Goal: Check status: Check status

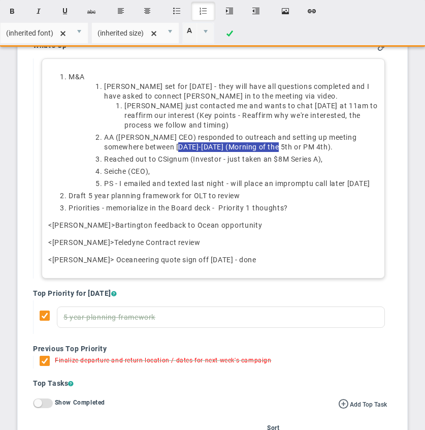
scroll to position [202, 0]
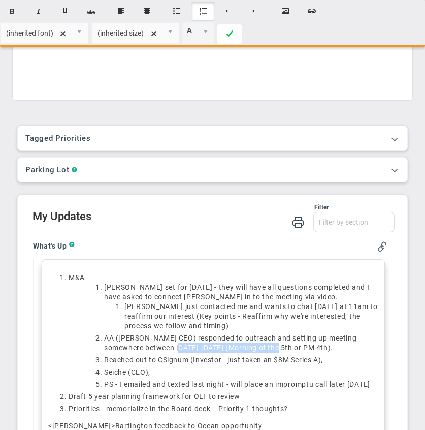
click at [230, 36] on span at bounding box center [230, 34] width 7 height 24
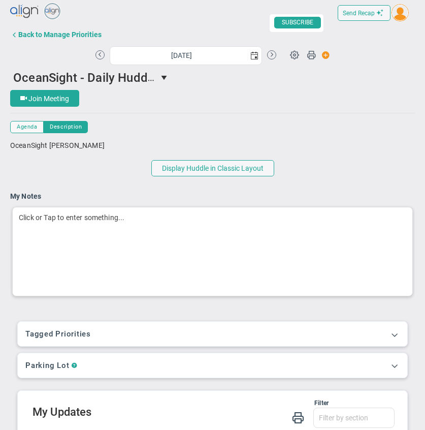
scroll to position [0, 0]
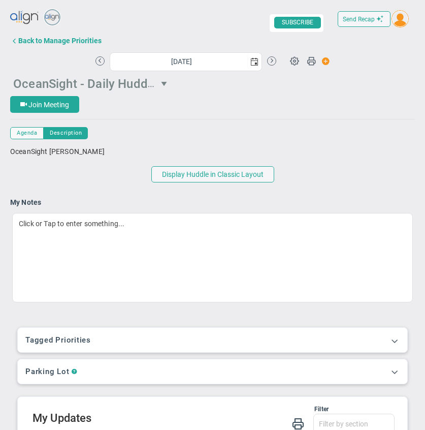
click at [160, 81] on span "select" at bounding box center [165, 83] width 17 height 17
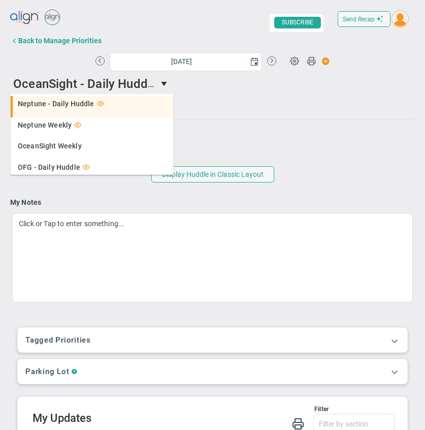
click at [76, 108] on li "Neptune - Daily Huddle" at bounding box center [92, 106] width 163 height 21
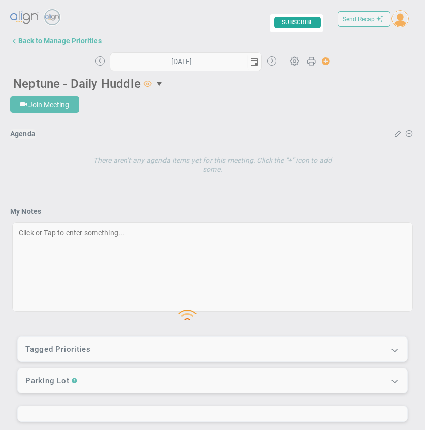
type input "[DATE]"
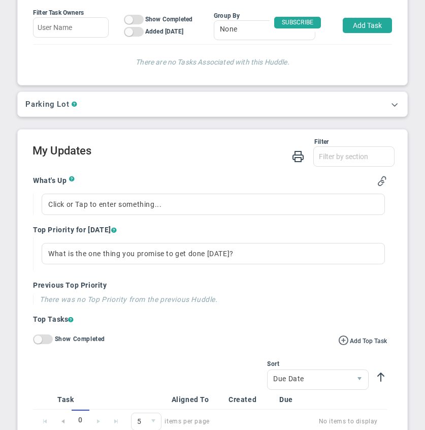
scroll to position [396, 0]
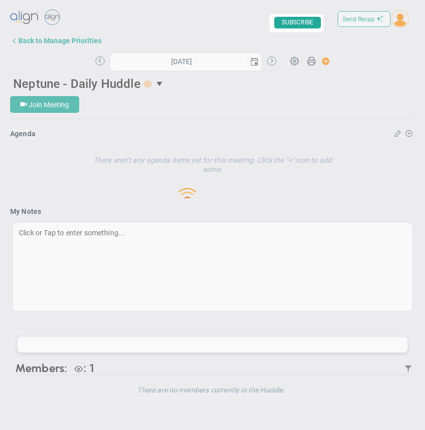
type input "[DATE]"
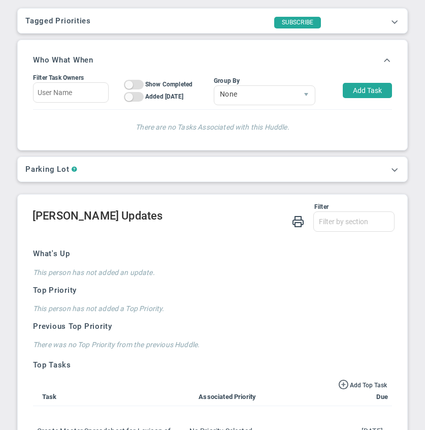
scroll to position [657, 0]
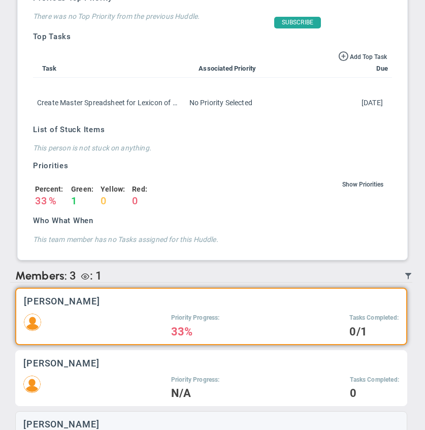
click at [213, 366] on div "[PERSON_NAME]" at bounding box center [211, 363] width 376 height 10
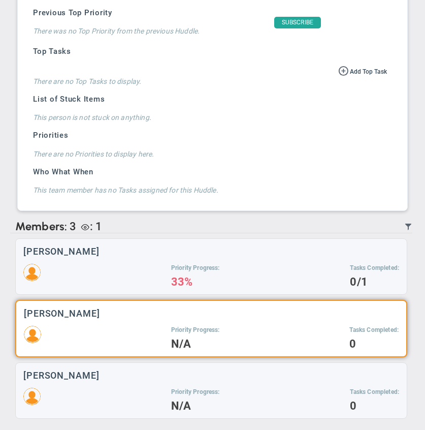
scroll to position [643, 0]
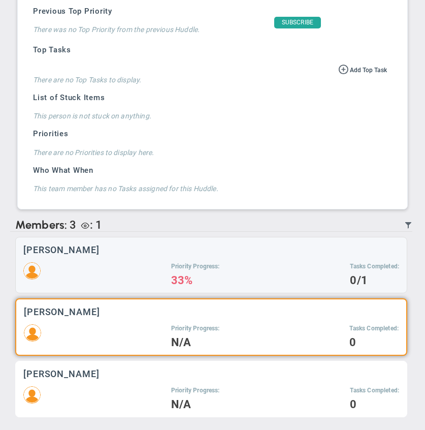
click at [146, 390] on div "Priority Progress: N/A Tasks Completed: 0" at bounding box center [211, 397] width 376 height 23
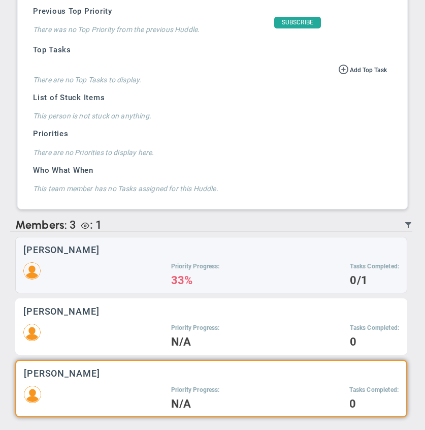
click at [132, 336] on div "Priority Progress: N/A Tasks Completed: 0" at bounding box center [211, 335] width 376 height 23
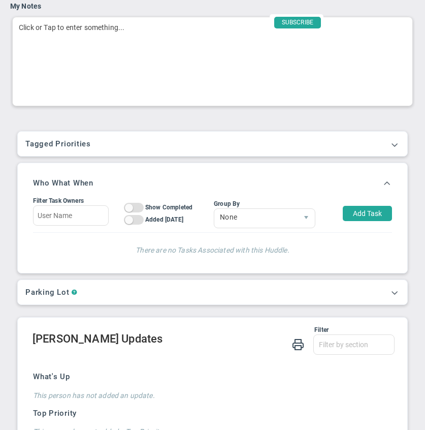
scroll to position [22, 0]
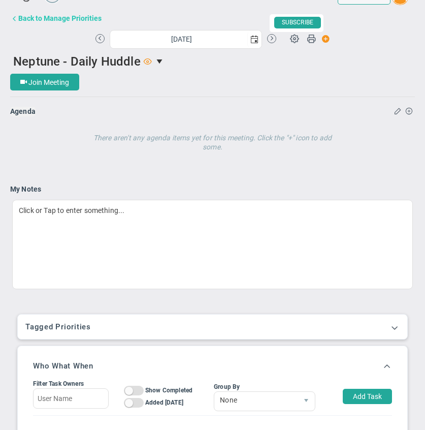
click at [75, 17] on div "Back to Manage Priorities" at bounding box center [59, 18] width 83 height 8
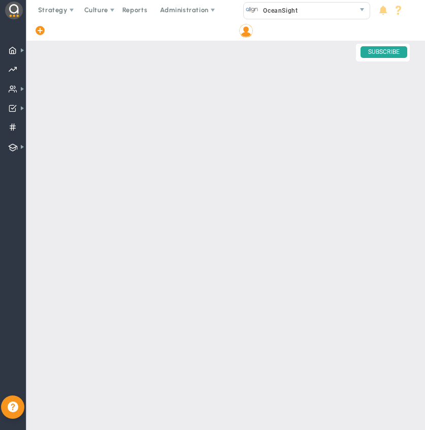
checkbox input "false"
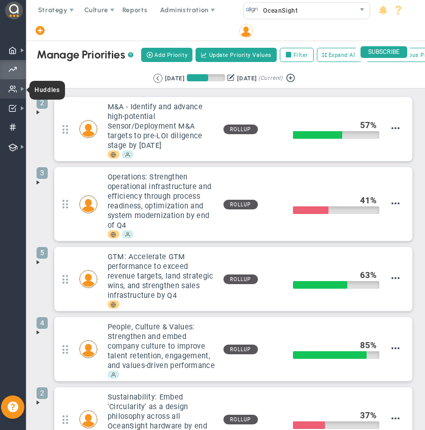
click at [12, 90] on span at bounding box center [13, 88] width 9 height 19
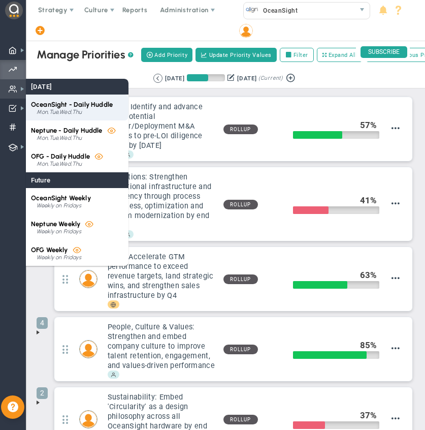
click at [80, 110] on div "Mon,Tue,Wed,Thu" at bounding box center [80, 112] width 87 height 6
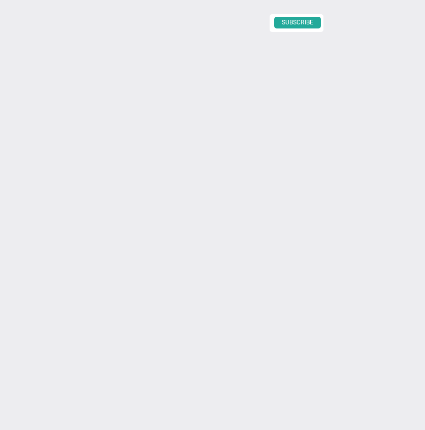
type input "[DATE]"
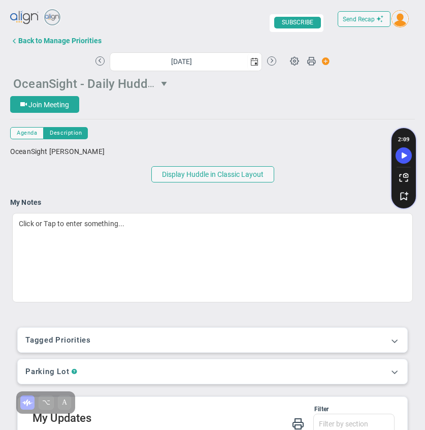
click at [48, 85] on span "OceanSight - Daily Huddle" at bounding box center [85, 83] width 144 height 16
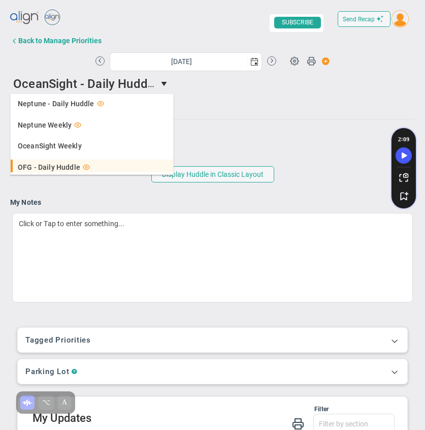
click at [43, 165] on span "OFG - Daily Huddle" at bounding box center [49, 167] width 63 height 7
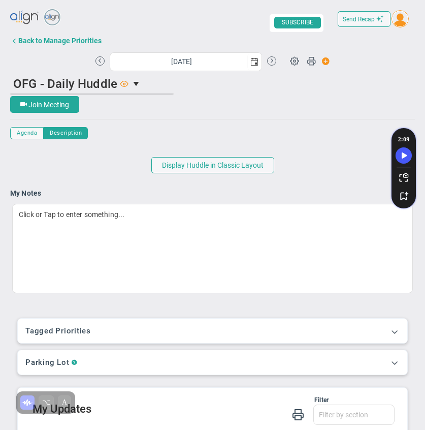
scroll to position [30, 0]
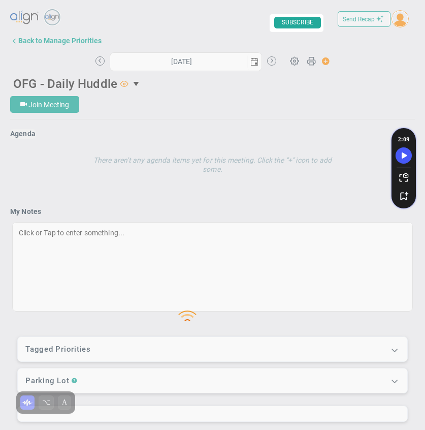
type input "[DATE]"
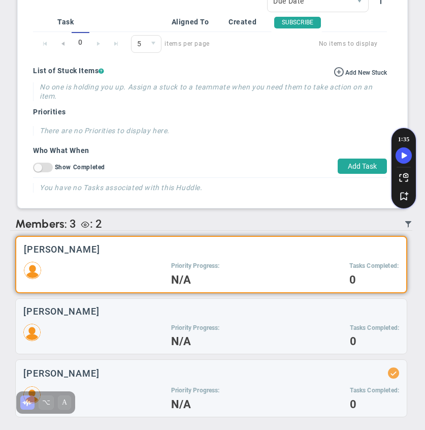
click at [148, 263] on div "Priority Progress: N/A Tasks Completed: 0" at bounding box center [211, 273] width 375 height 23
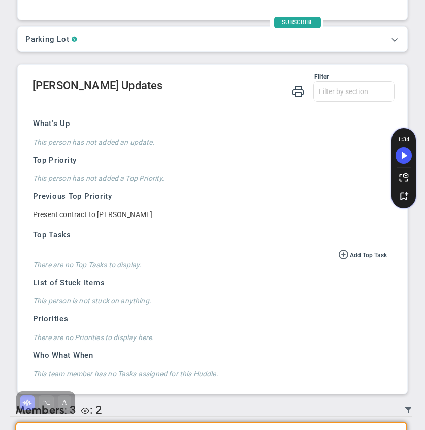
scroll to position [452, 0]
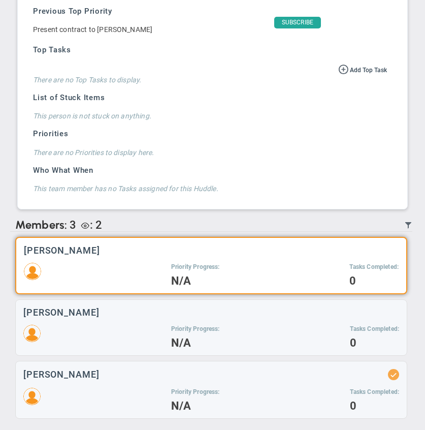
scroll to position [645, 0]
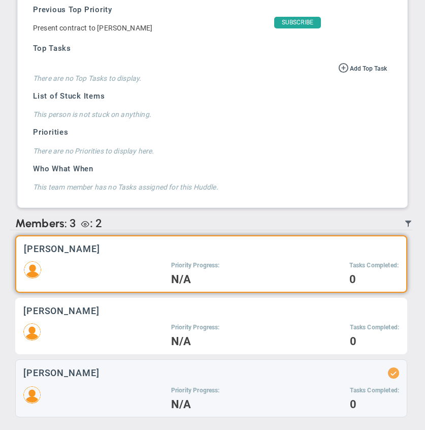
click at [174, 316] on div "Matthew Kowalczyk Priority Progress: N/A Tasks Completed: 0" at bounding box center [211, 326] width 392 height 56
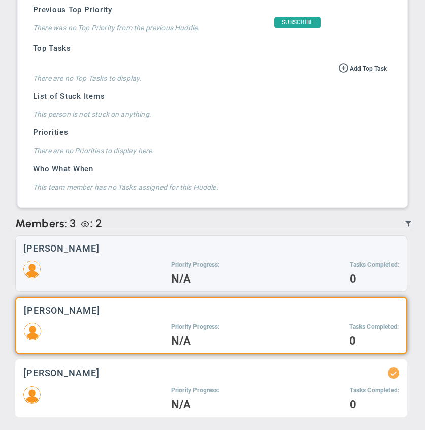
click at [169, 384] on div "Laurie Bristow Priority Progress: N/A Tasks Completed: 0" at bounding box center [211, 388] width 392 height 58
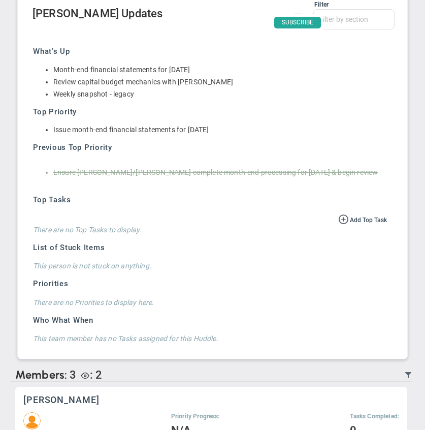
click at [182, 406] on div "Alison Proctor Priority Progress: N/A Tasks Completed: 0" at bounding box center [211, 415] width 392 height 56
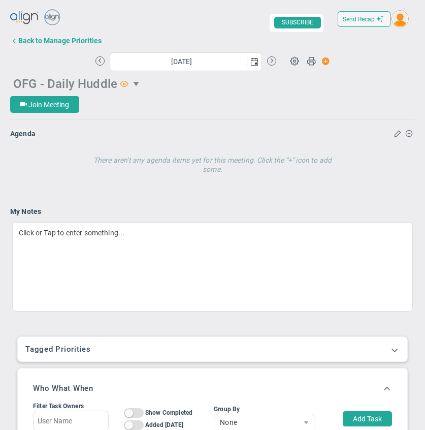
click at [139, 84] on span "select" at bounding box center [137, 84] width 8 height 8
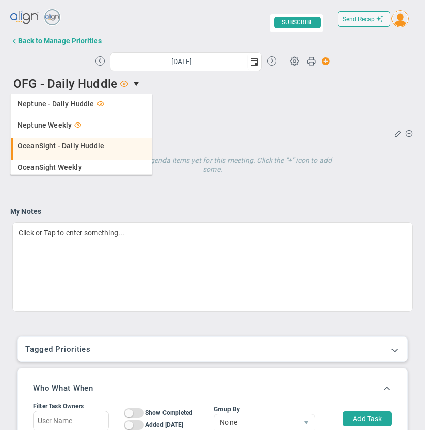
click at [56, 146] on span "OceanSight - Daily Huddle" at bounding box center [61, 145] width 86 height 7
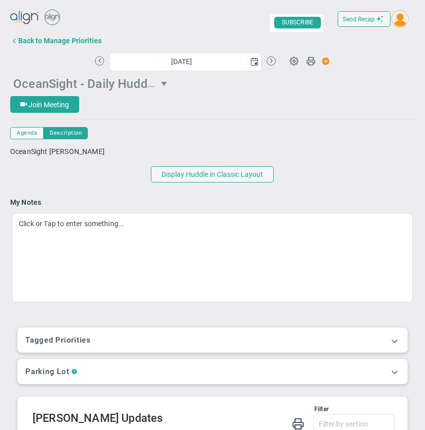
click at [152, 85] on span "OceanSight - Daily Huddle" at bounding box center [85, 83] width 144 height 16
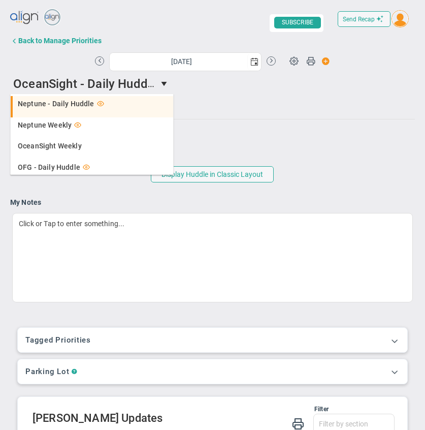
click at [52, 104] on span "Neptune - Daily Huddle" at bounding box center [56, 103] width 77 height 7
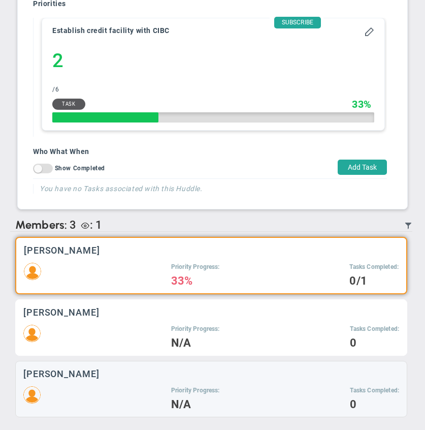
click at [71, 331] on div "Priority Progress: N/A Tasks Completed: 0" at bounding box center [211, 336] width 376 height 23
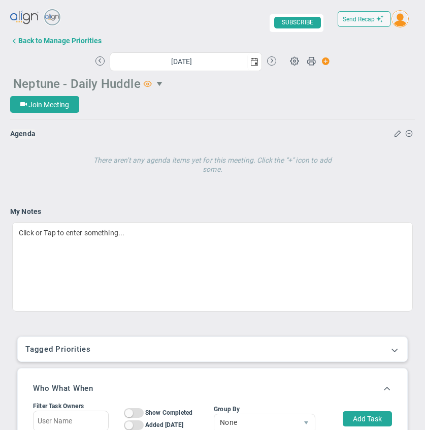
click at [128, 77] on span "Neptune - Daily Huddle" at bounding box center [77, 84] width 128 height 14
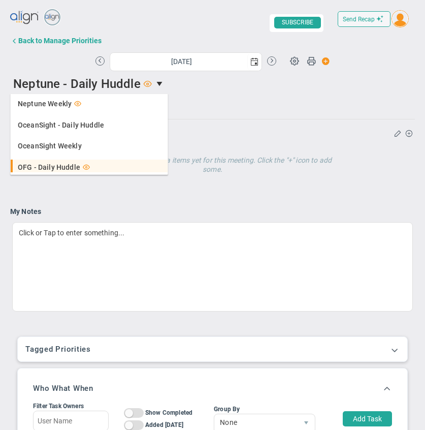
click at [59, 164] on span "OFG - Daily Huddle" at bounding box center [49, 167] width 63 height 7
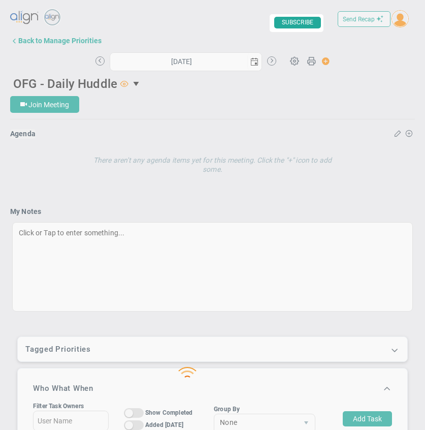
type input "[DATE]"
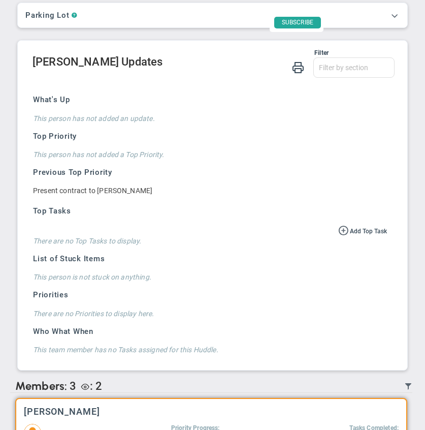
scroll to position [498, 0]
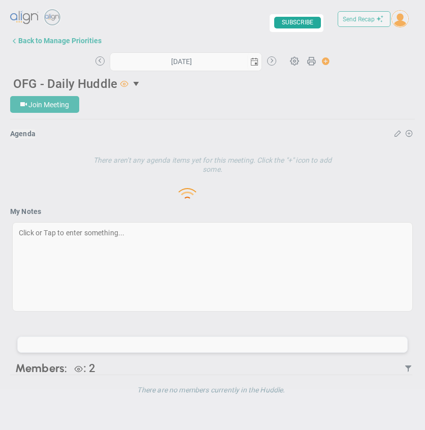
type input "[DATE]"
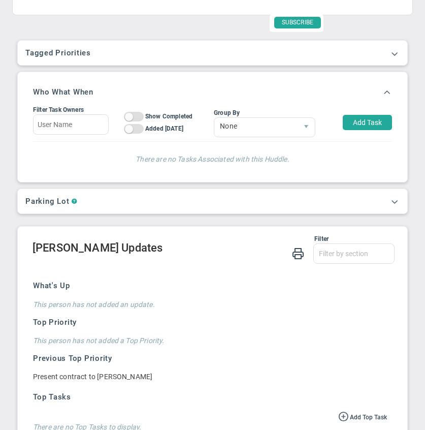
scroll to position [264, 0]
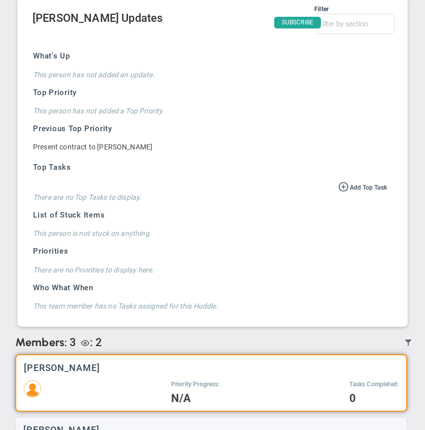
scroll to position [509, 0]
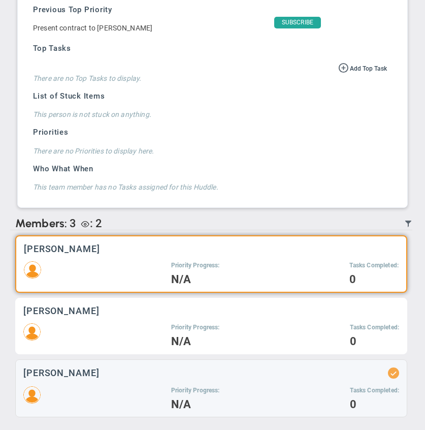
click at [126, 343] on div "Priority Progress: N/A Tasks Completed: 0" at bounding box center [211, 334] width 376 height 23
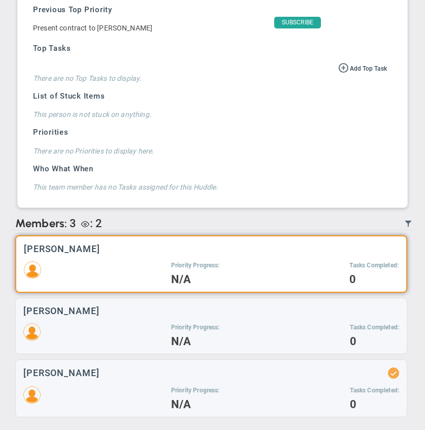
scroll to position [531, 0]
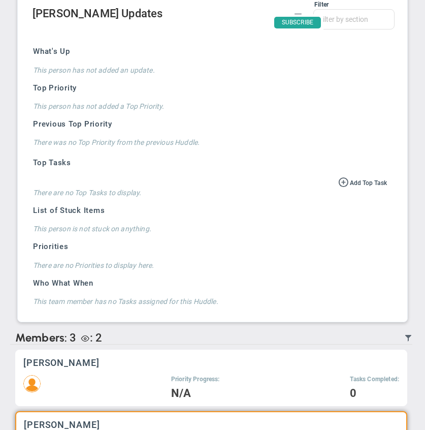
click at [119, 374] on div "[PERSON_NAME] Priority Progress: N/A Tasks Completed: 0" at bounding box center [211, 378] width 392 height 56
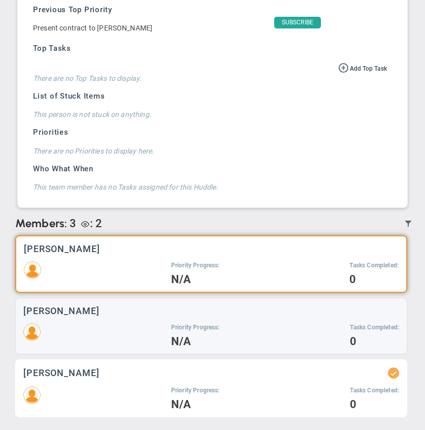
click at [127, 403] on div "Priority Progress: N/A Tasks Completed: 0" at bounding box center [211, 397] width 376 height 23
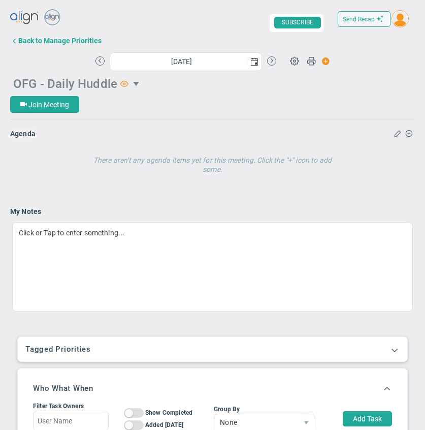
click at [136, 84] on span "select" at bounding box center [137, 84] width 8 height 8
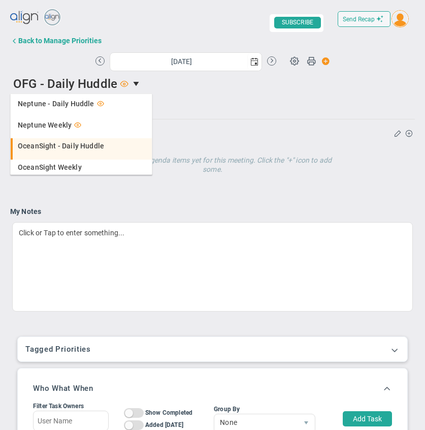
click at [73, 145] on span "OceanSight - Daily Huddle" at bounding box center [61, 145] width 86 height 7
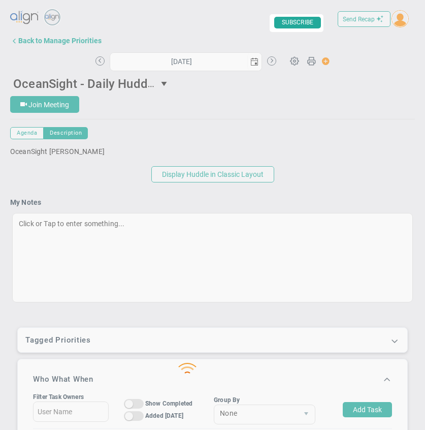
type input "[DATE]"
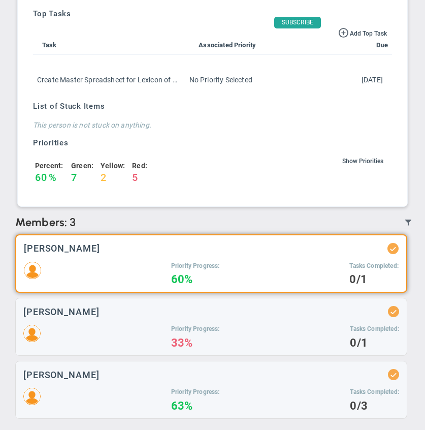
scroll to position [737, 0]
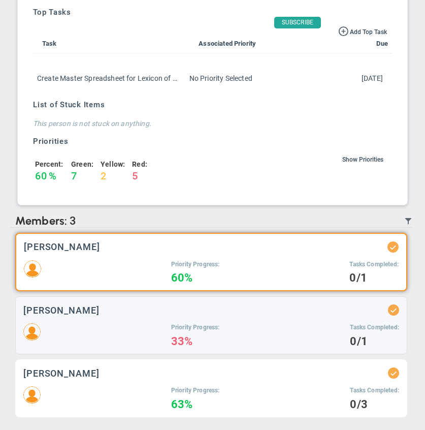
click at [93, 392] on div "Priority Progress: 63% Tasks Completed: 0/3" at bounding box center [211, 397] width 376 height 23
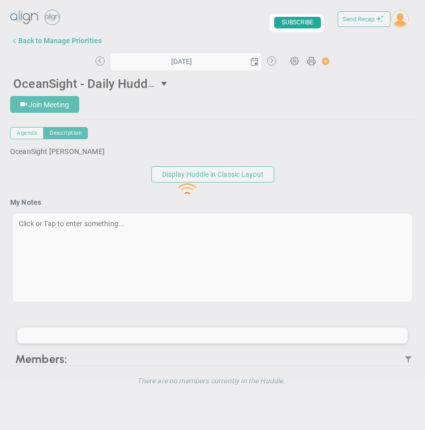
type input "[DATE]"
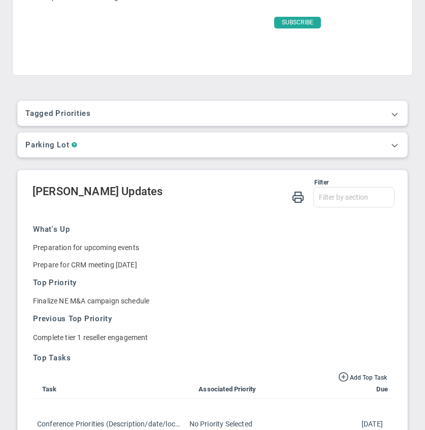
scroll to position [227, 0]
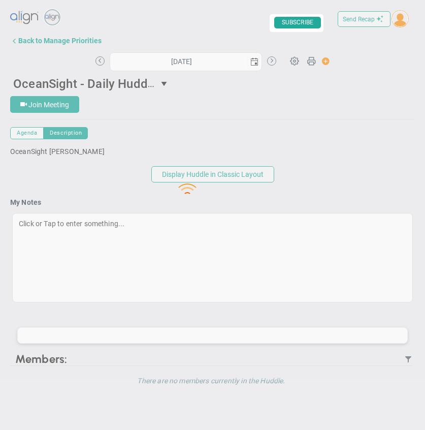
type input "[DATE]"
